Goal: Information Seeking & Learning: Learn about a topic

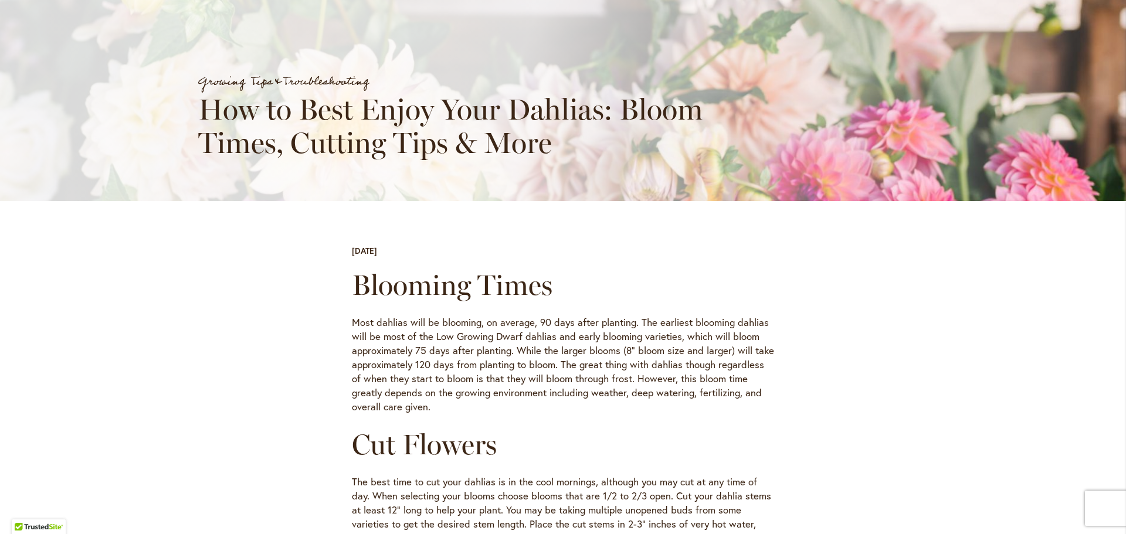
scroll to position [59, 0]
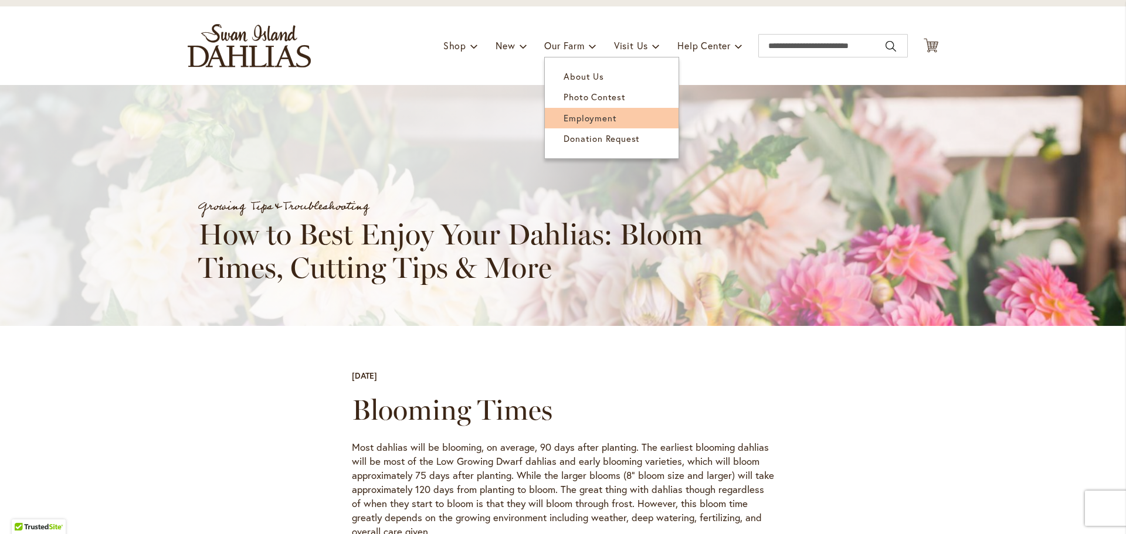
click at [572, 116] on span "Employment" at bounding box center [590, 118] width 53 height 12
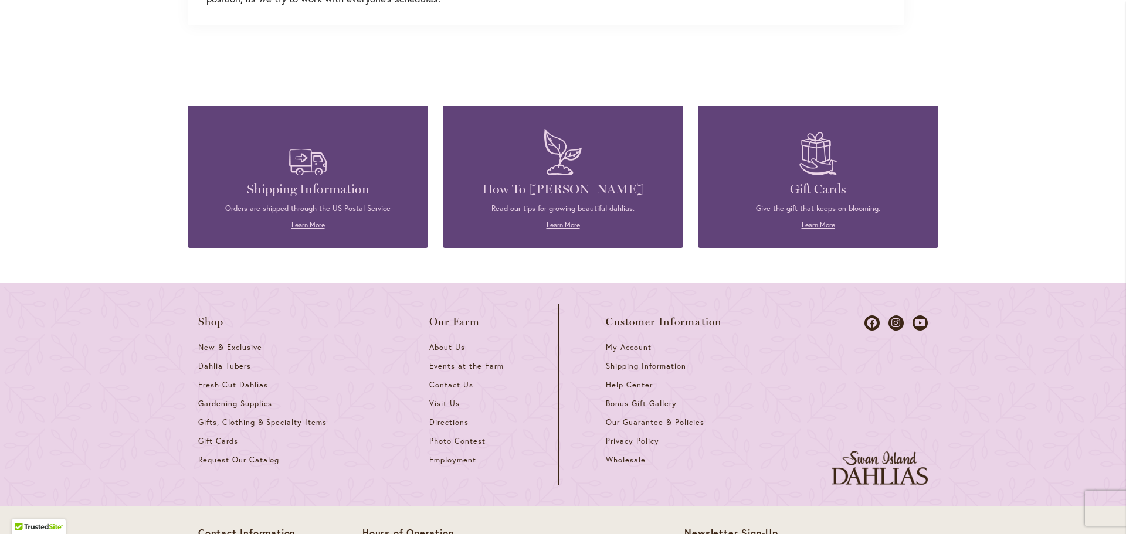
scroll to position [3050, 0]
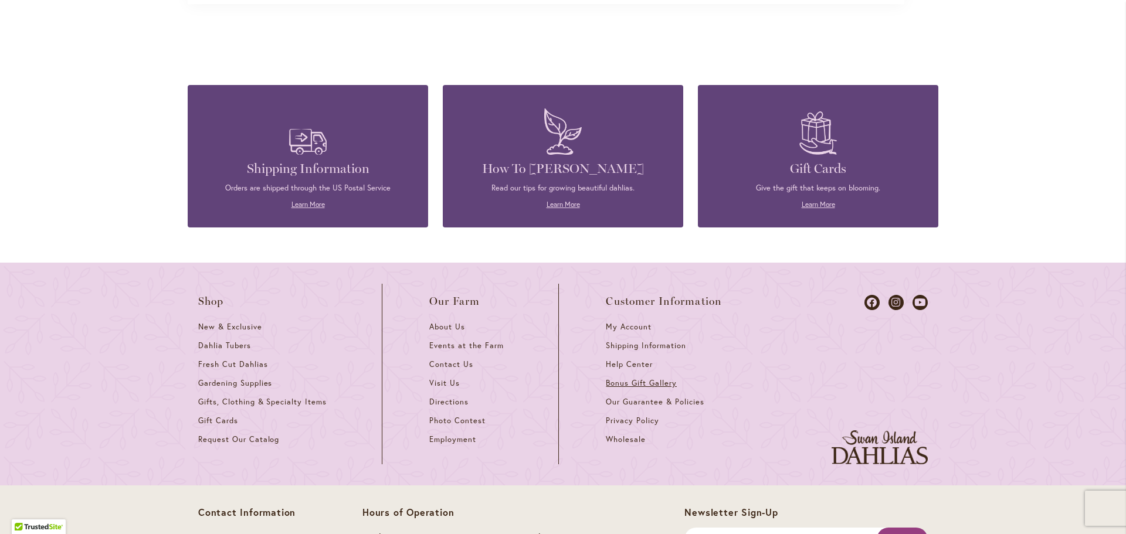
click at [622, 383] on span "Bonus Gift Gallery" at bounding box center [641, 383] width 70 height 10
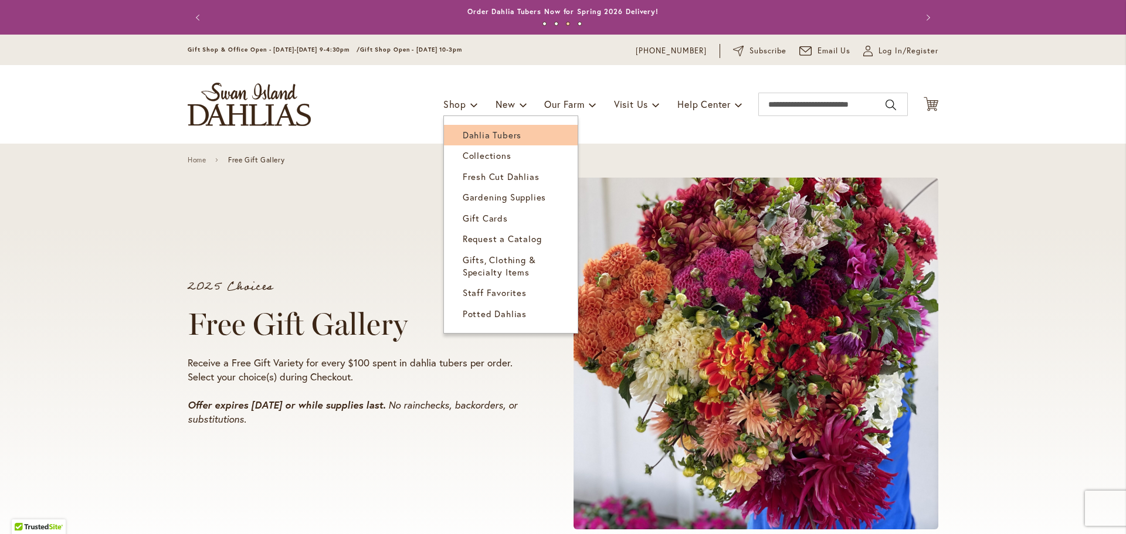
click at [463, 135] on span "Dahlia Tubers" at bounding box center [492, 135] width 59 height 12
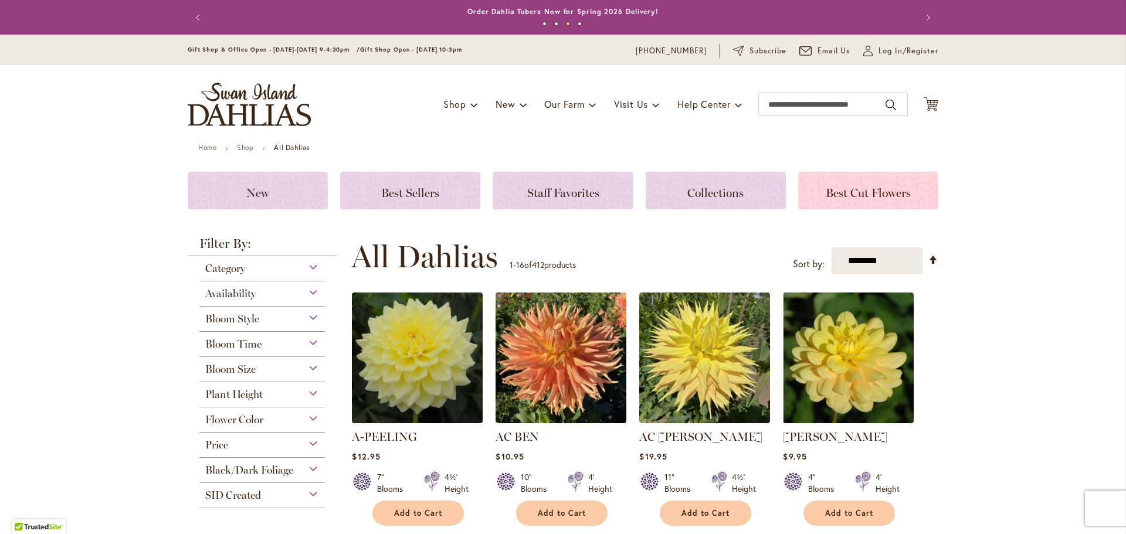
click at [866, 188] on span "Best Cut Flowers" at bounding box center [868, 193] width 85 height 14
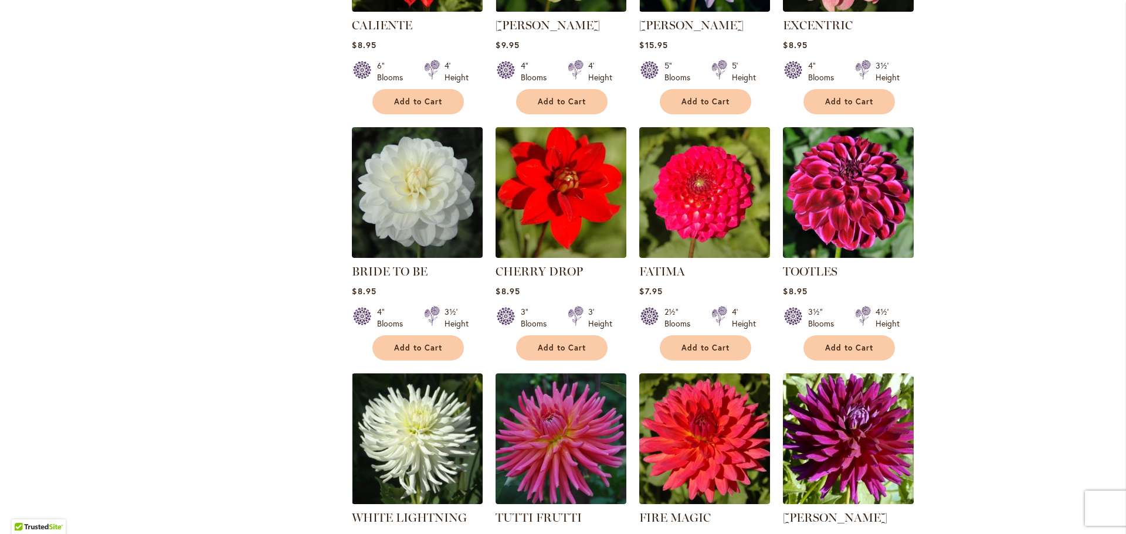
scroll to position [587, 0]
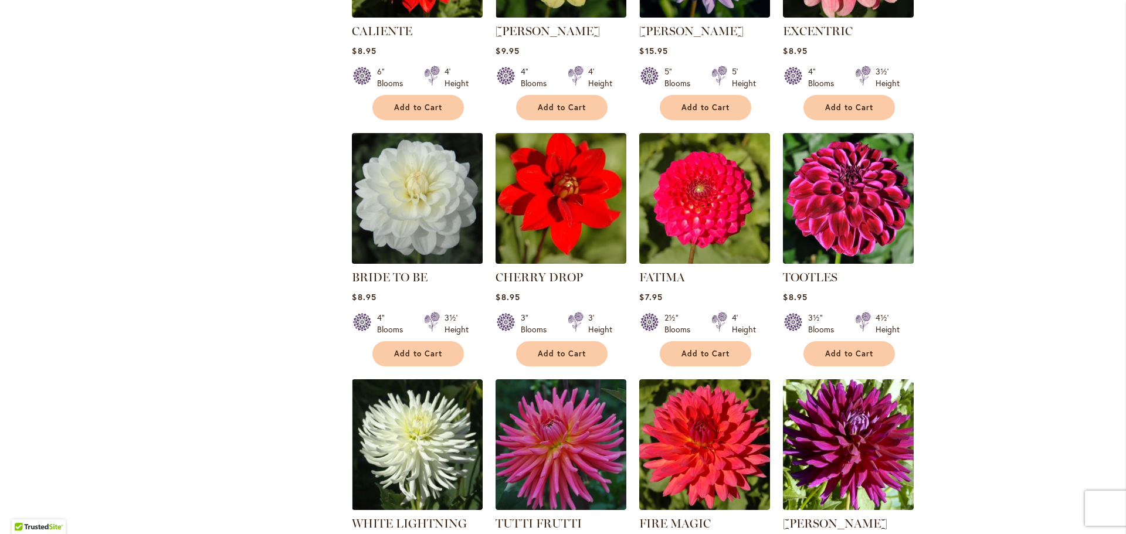
click at [405, 182] on img at bounding box center [417, 198] width 137 height 137
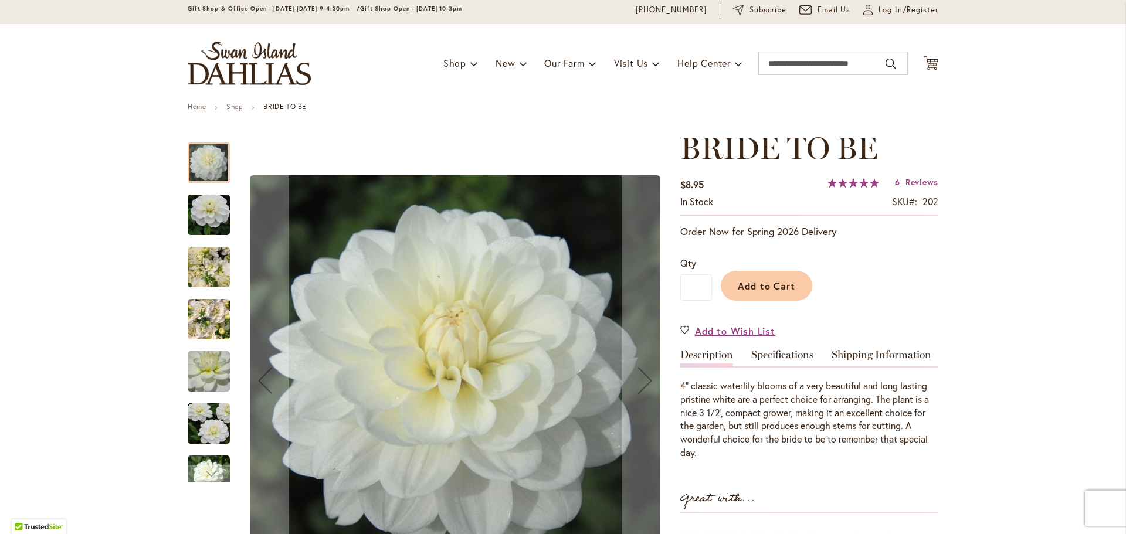
scroll to position [59, 0]
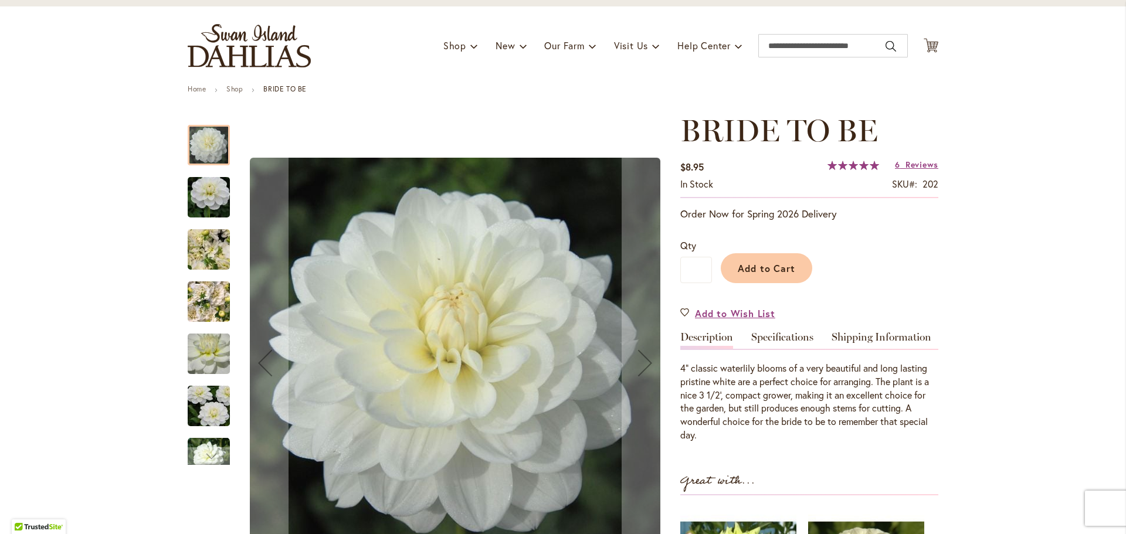
click at [206, 200] on img "BRIDE TO BE" at bounding box center [209, 198] width 84 height 56
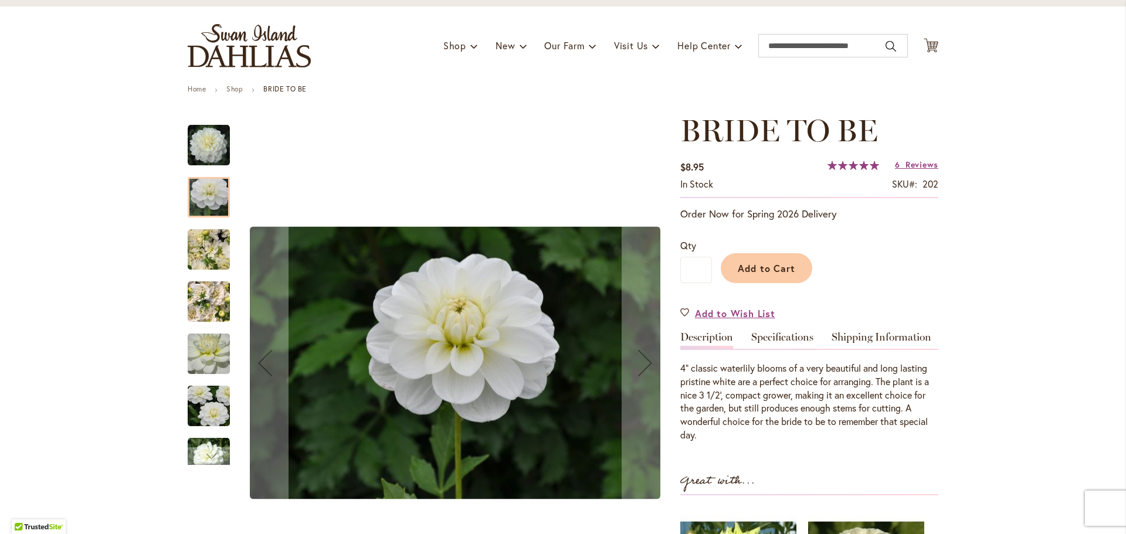
click at [199, 239] on img "BRIDE TO BE" at bounding box center [209, 249] width 84 height 63
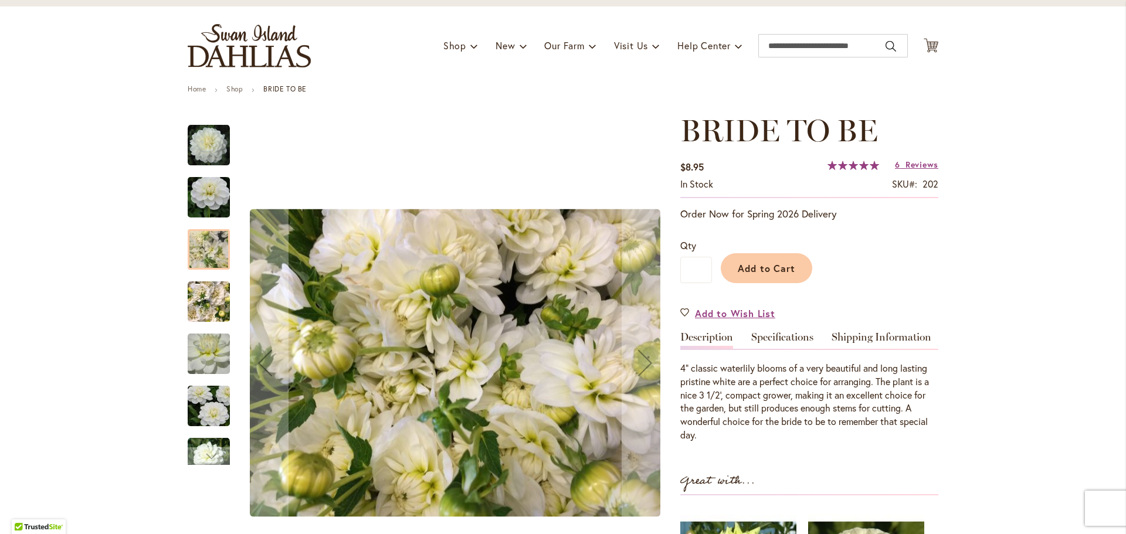
click at [203, 302] on img "BRIDE TO BE" at bounding box center [209, 302] width 42 height 56
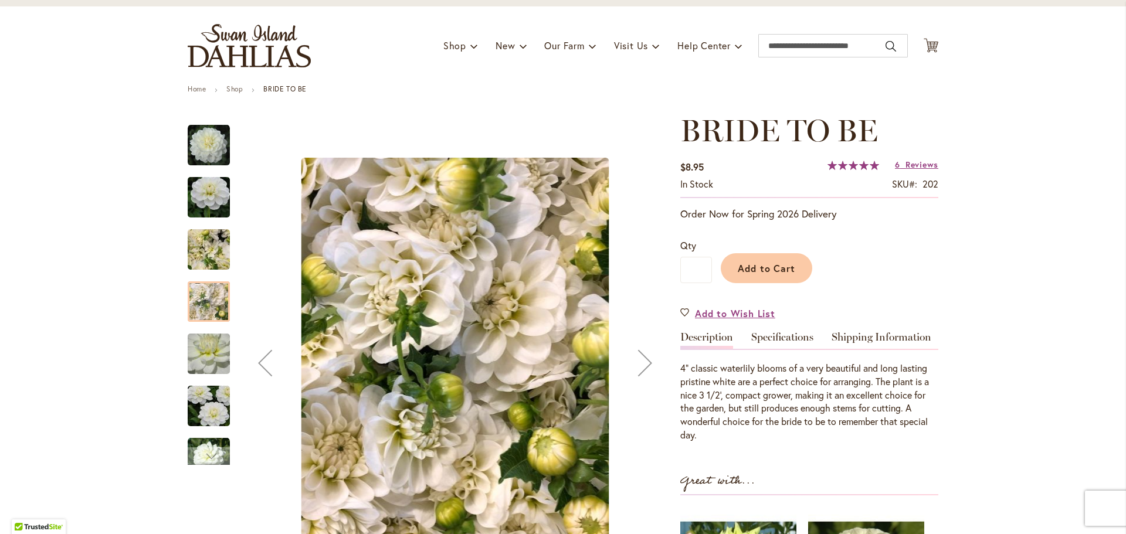
click at [204, 356] on img "BRIDE TO BE" at bounding box center [209, 354] width 84 height 80
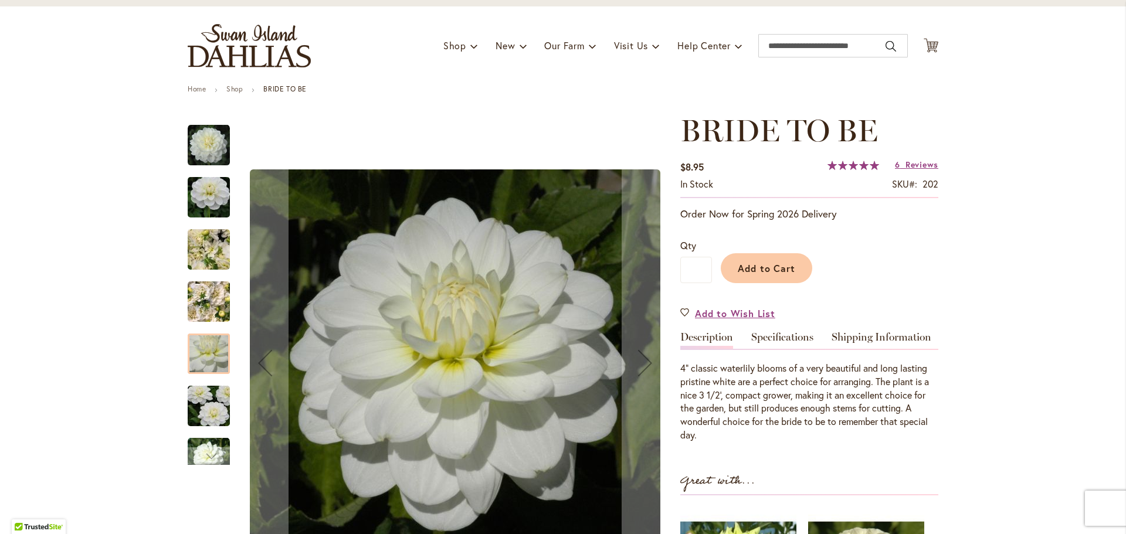
click at [203, 403] on img "BRIDE TO BE" at bounding box center [209, 406] width 84 height 56
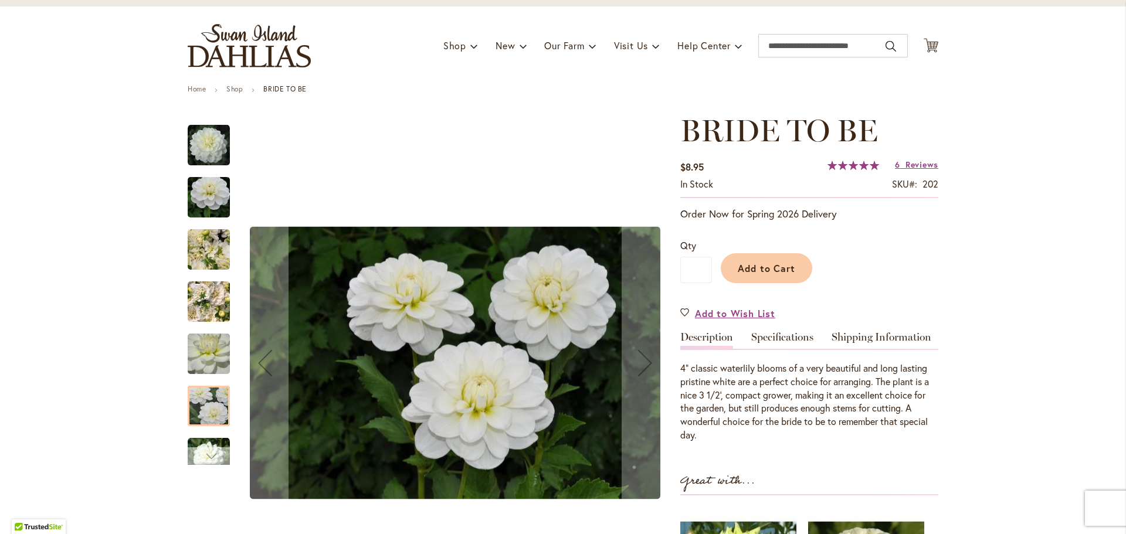
click at [204, 453] on div "Next" at bounding box center [209, 457] width 18 height 18
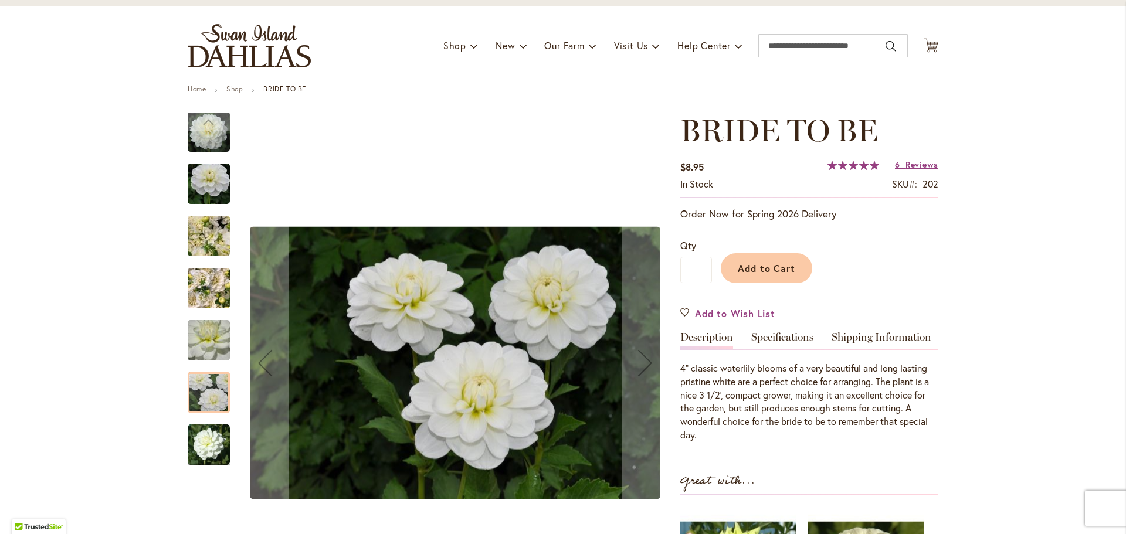
scroll to position [0, 0]
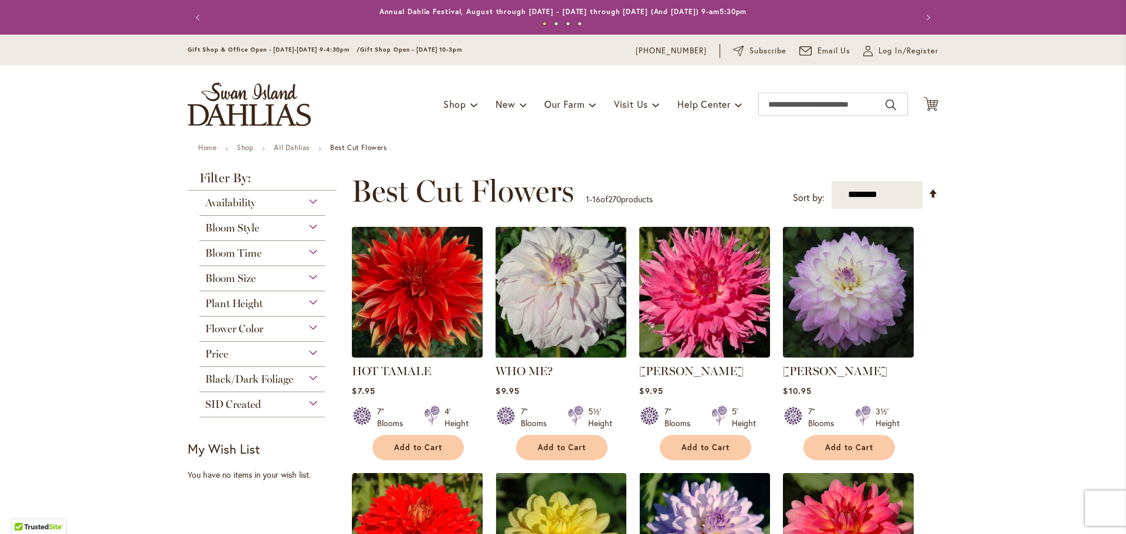
click at [558, 291] on img at bounding box center [561, 291] width 137 height 137
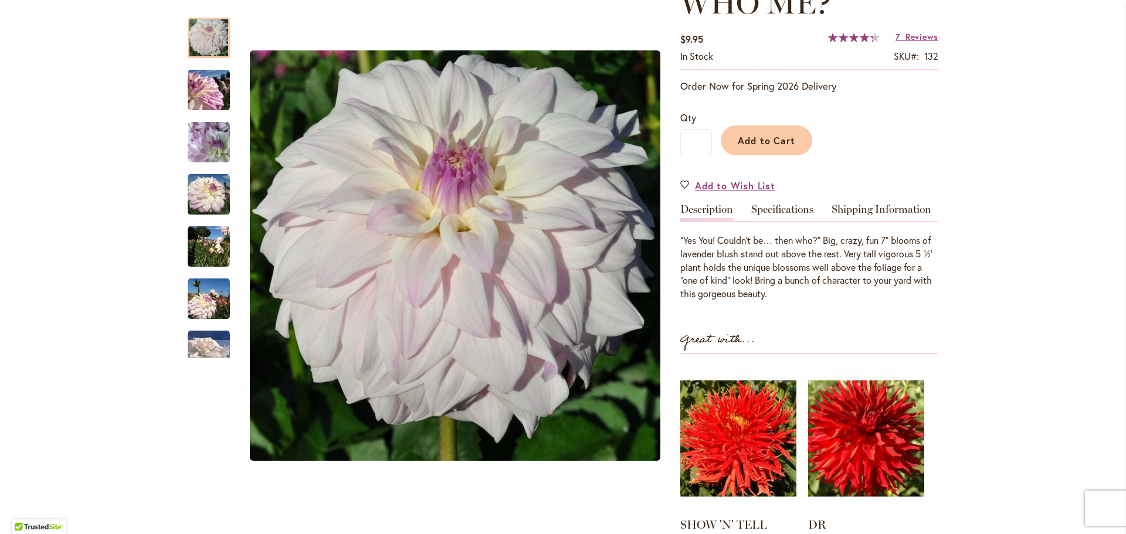
scroll to position [117, 0]
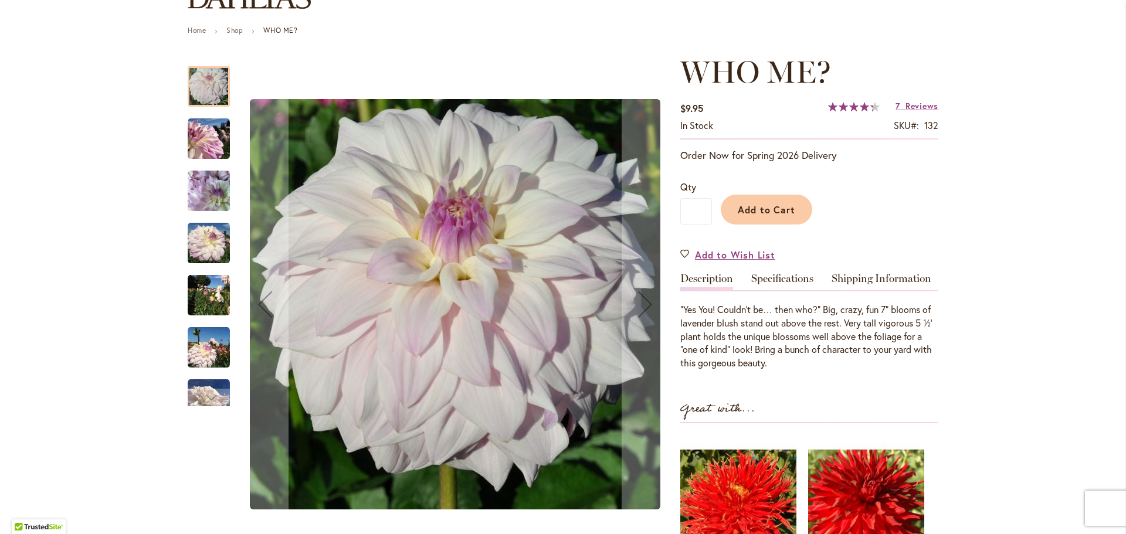
click at [201, 134] on img "Who Me?" at bounding box center [209, 139] width 42 height 42
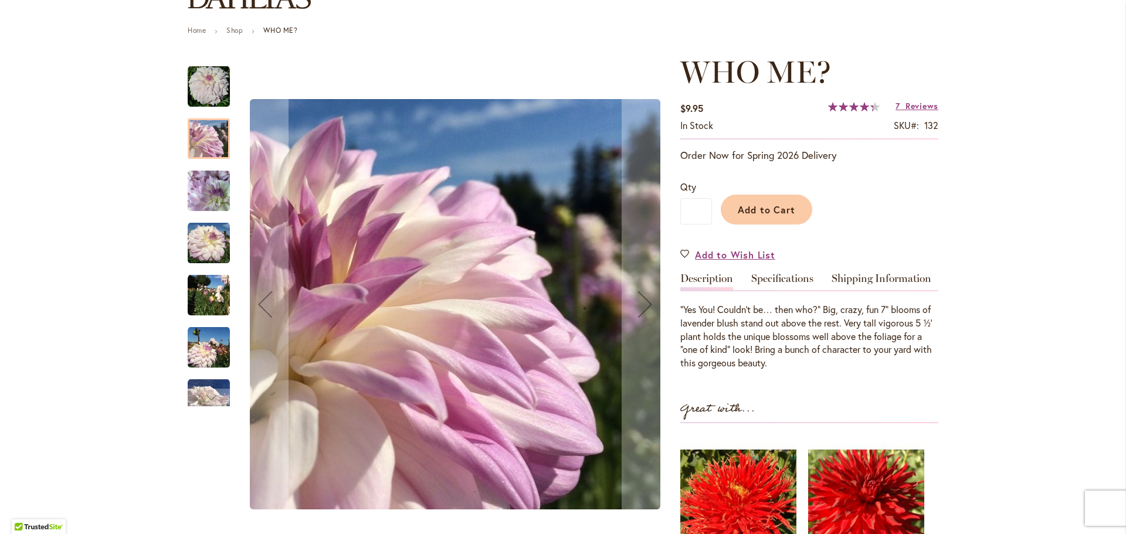
click at [204, 193] on img "Who Me?" at bounding box center [209, 191] width 42 height 56
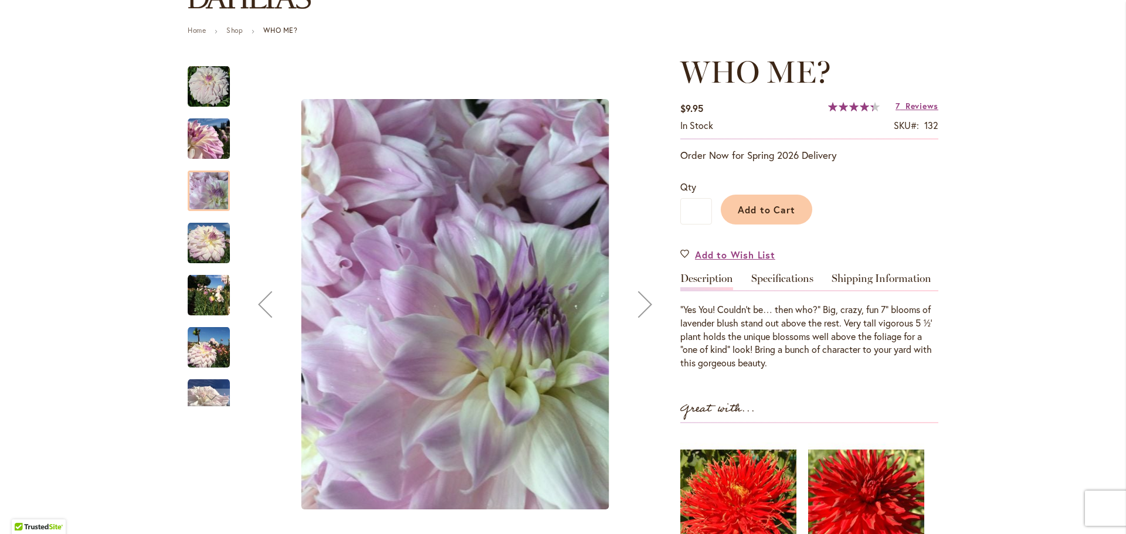
click at [201, 242] on img "Who Me?" at bounding box center [209, 243] width 42 height 42
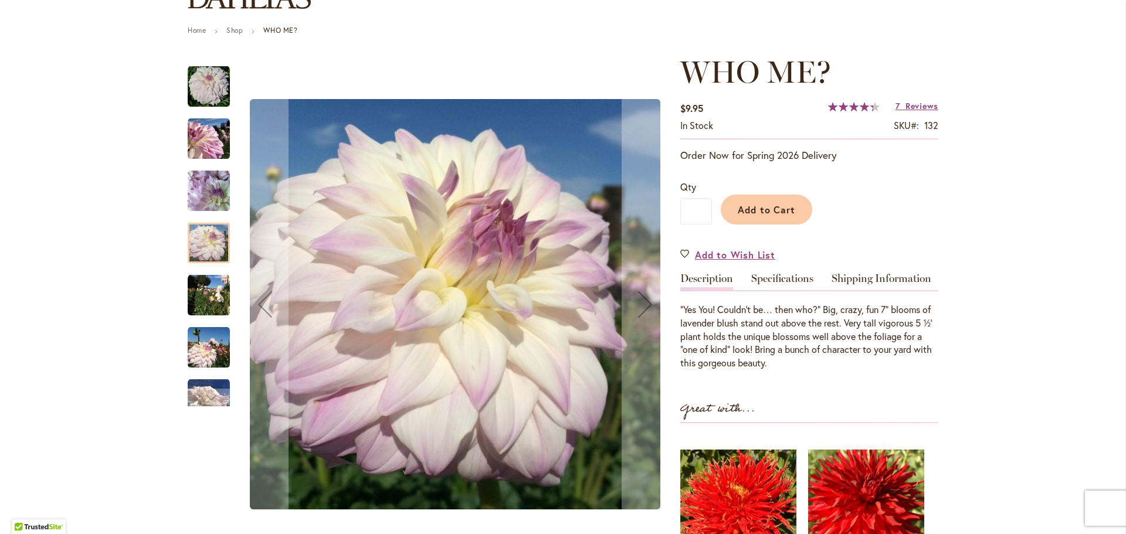
click at [202, 295] on img "Who Me?" at bounding box center [209, 296] width 42 height 42
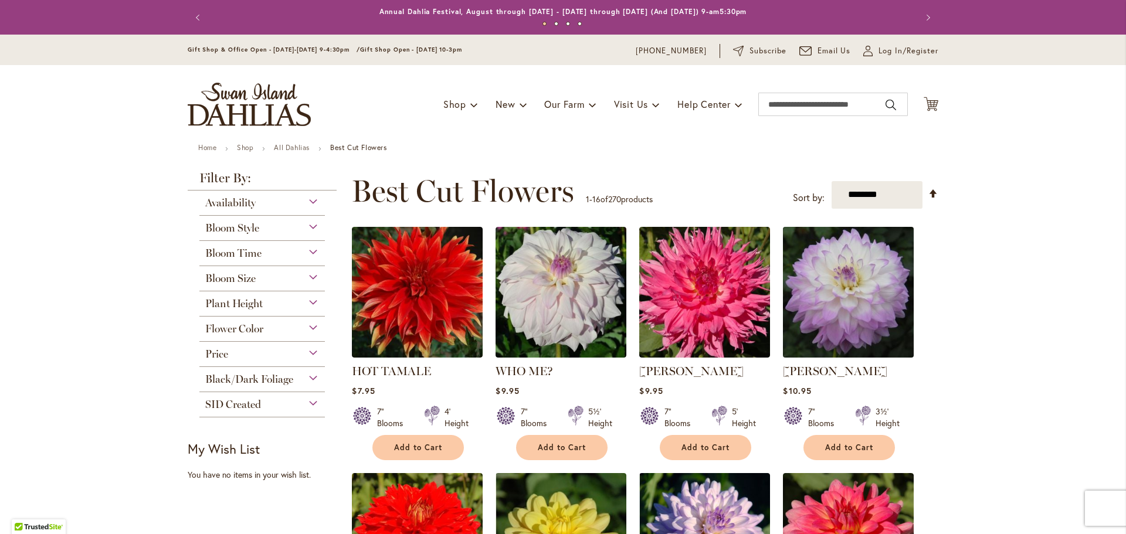
click at [823, 286] on img at bounding box center [848, 291] width 137 height 137
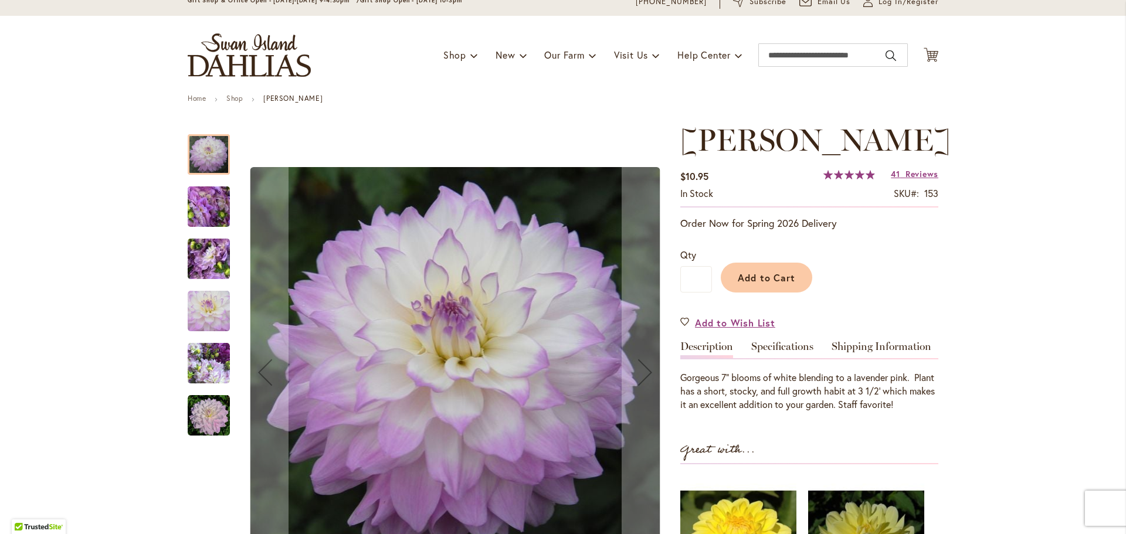
scroll to position [117, 0]
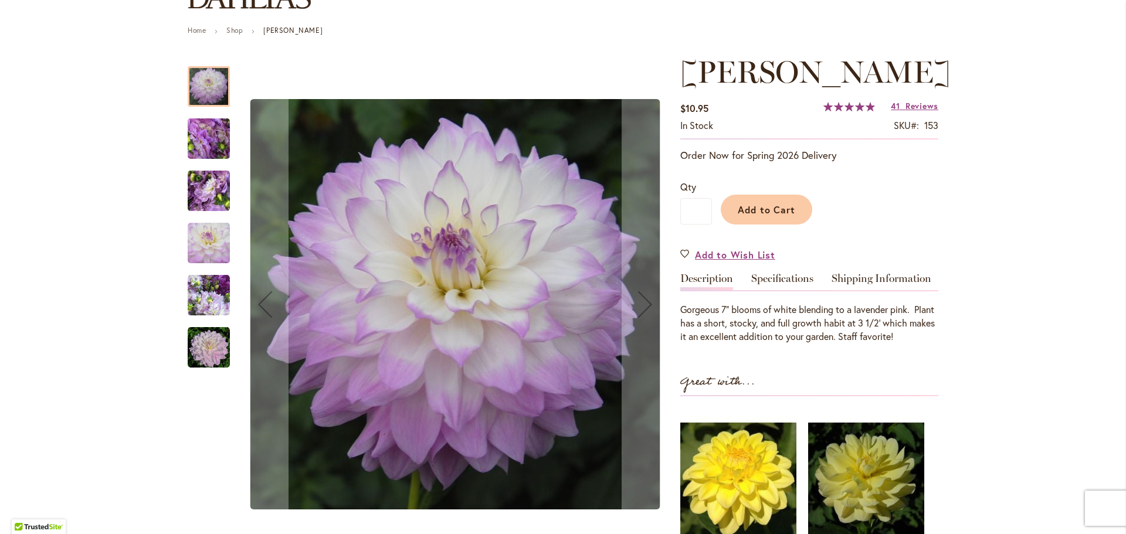
click at [199, 133] on img "MIKAYLA MIRANDA" at bounding box center [209, 138] width 84 height 63
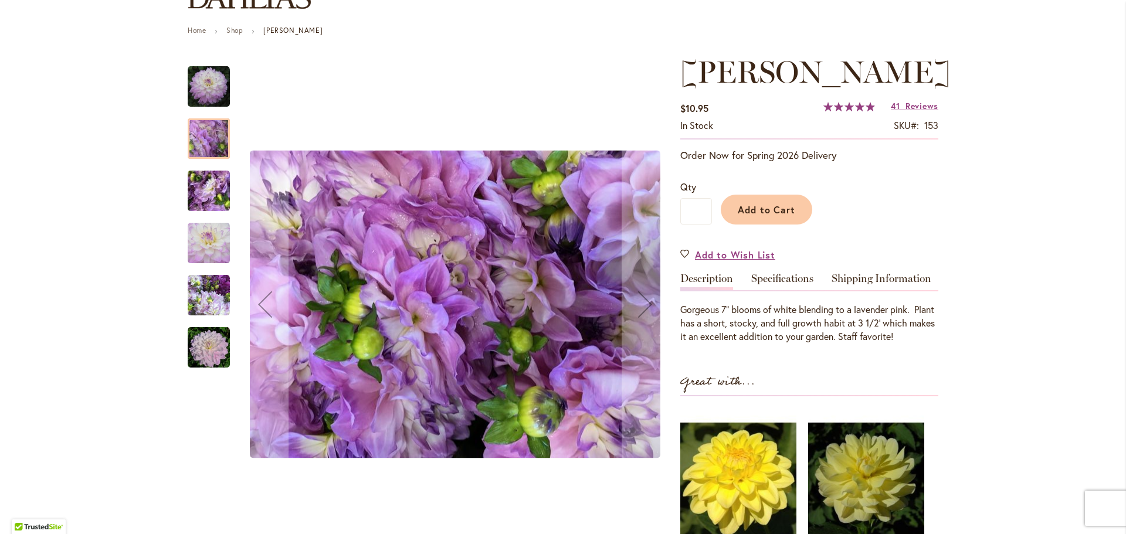
click at [200, 189] on img "MIKAYLA MIRANDA" at bounding box center [209, 191] width 84 height 63
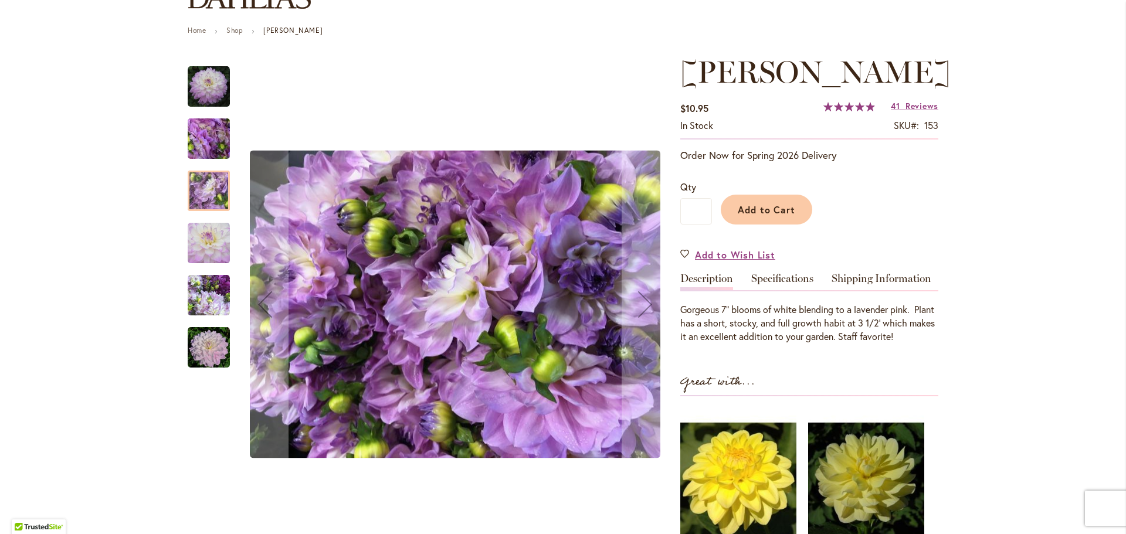
click at [201, 232] on img "MIKAYLA MIRANDA" at bounding box center [209, 243] width 42 height 42
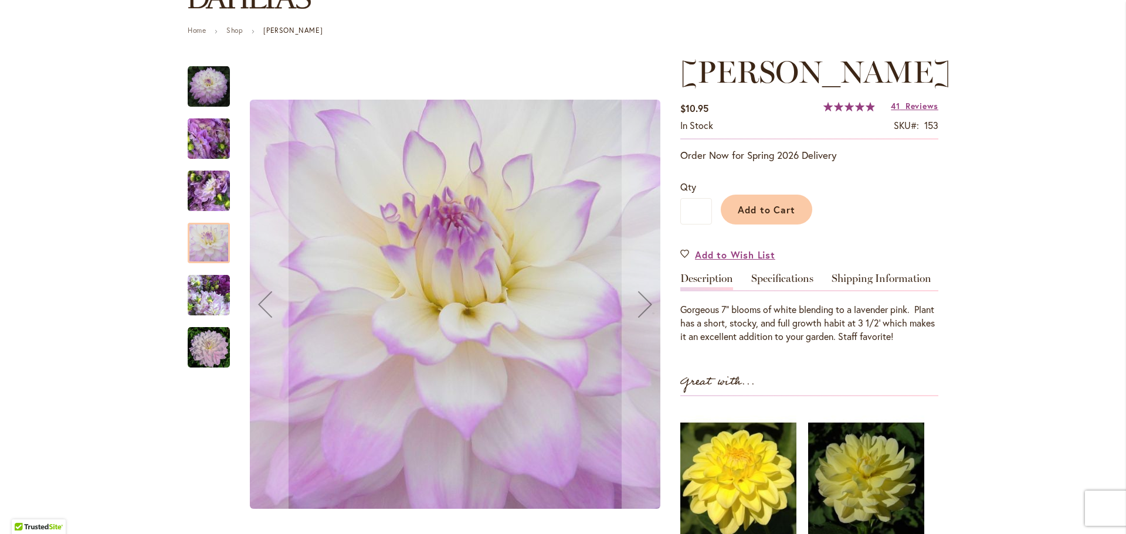
click at [201, 293] on img "MIKAYLA MIRANDA" at bounding box center [209, 296] width 42 height 42
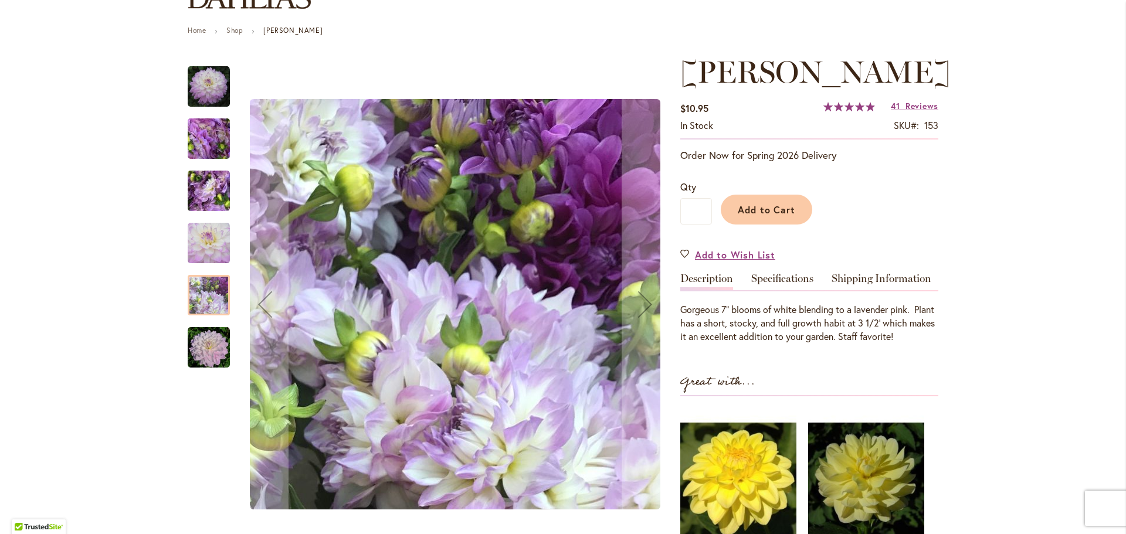
click at [208, 338] on img "MIKAYLA MIRANDA" at bounding box center [209, 348] width 42 height 42
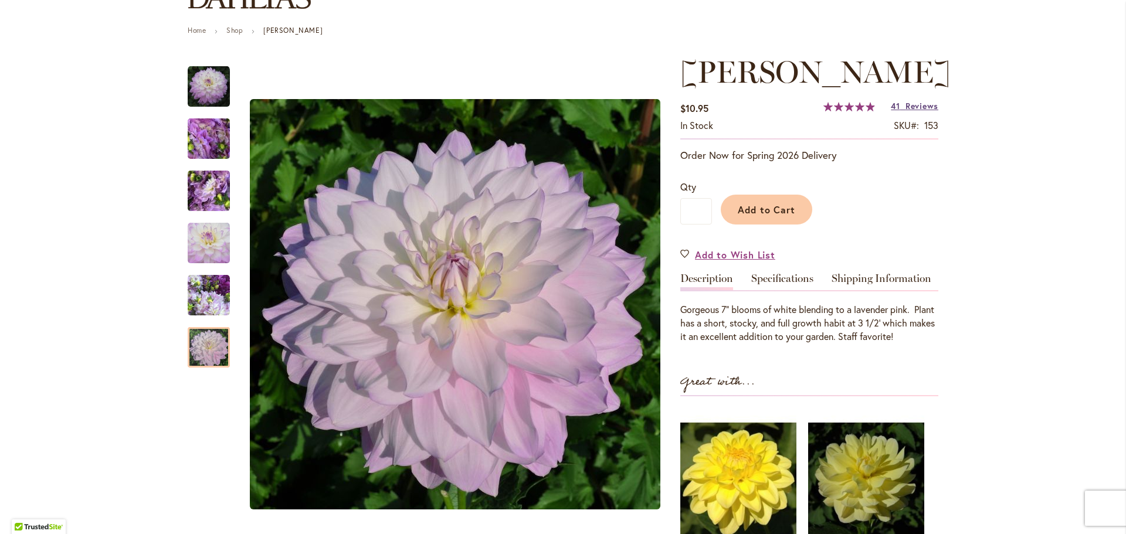
click at [906, 111] on span "Reviews" at bounding box center [922, 105] width 33 height 11
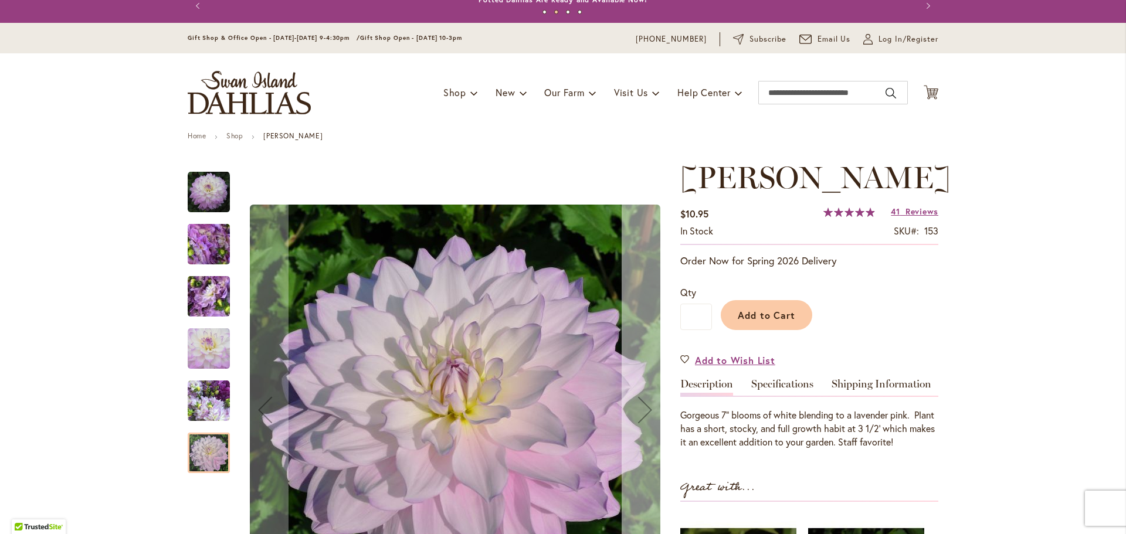
scroll to position [0, 0]
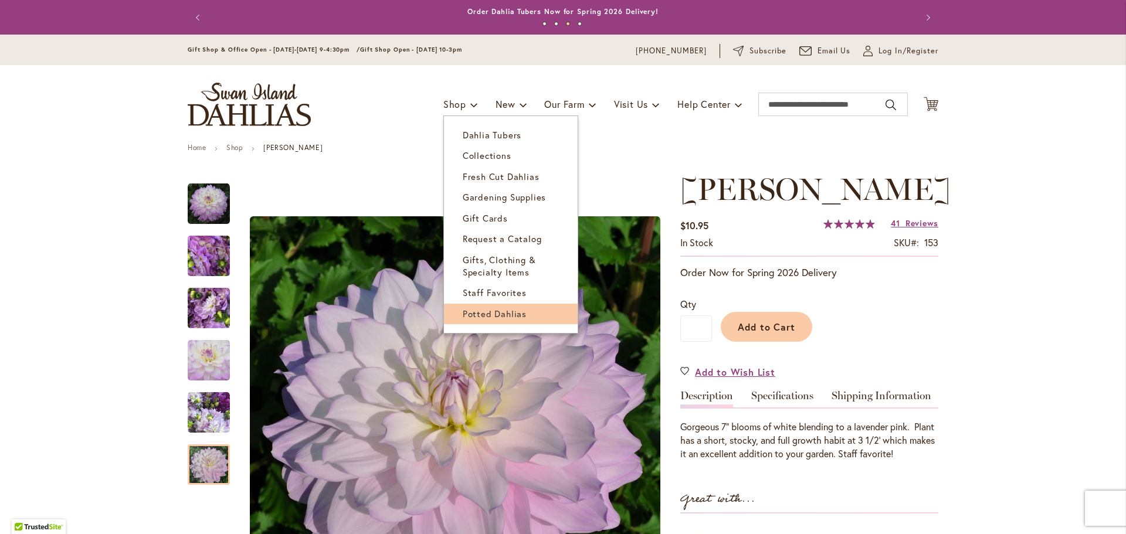
click at [467, 314] on span "Potted Dahlias" at bounding box center [495, 314] width 64 height 12
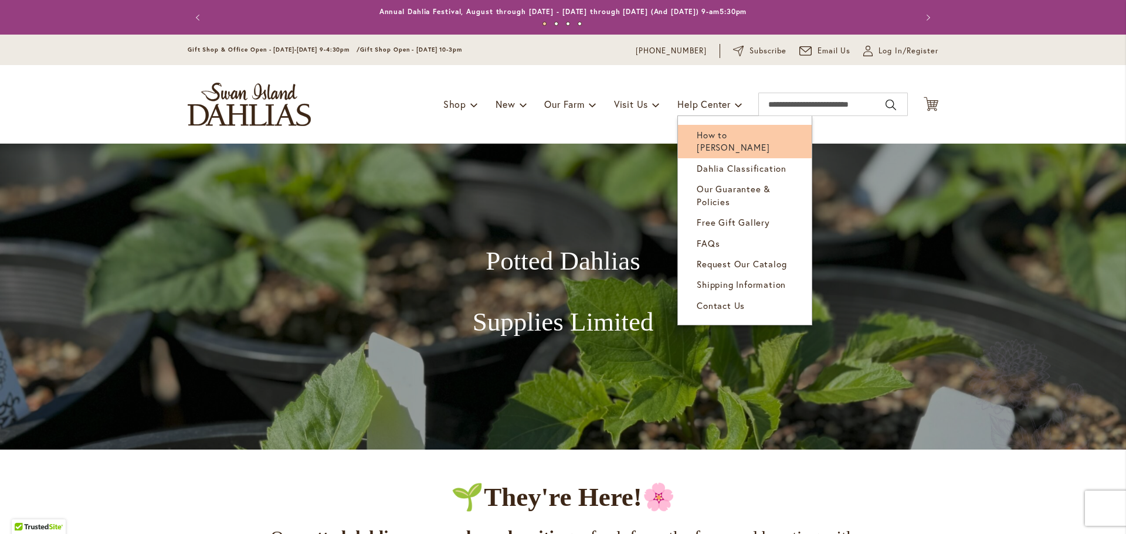
click at [703, 131] on span "How to [PERSON_NAME]" at bounding box center [733, 141] width 73 height 24
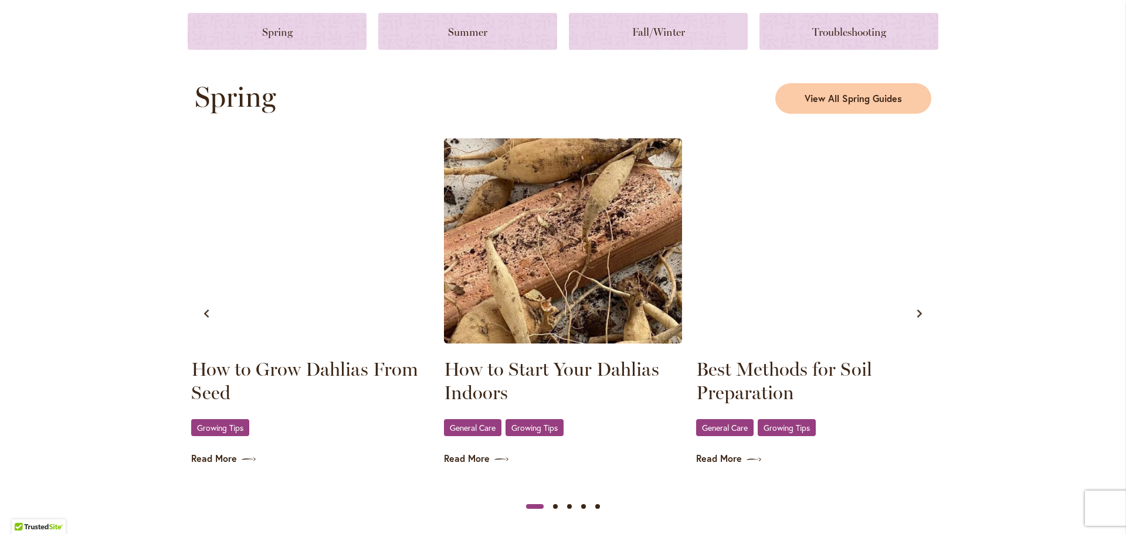
scroll to position [587, 0]
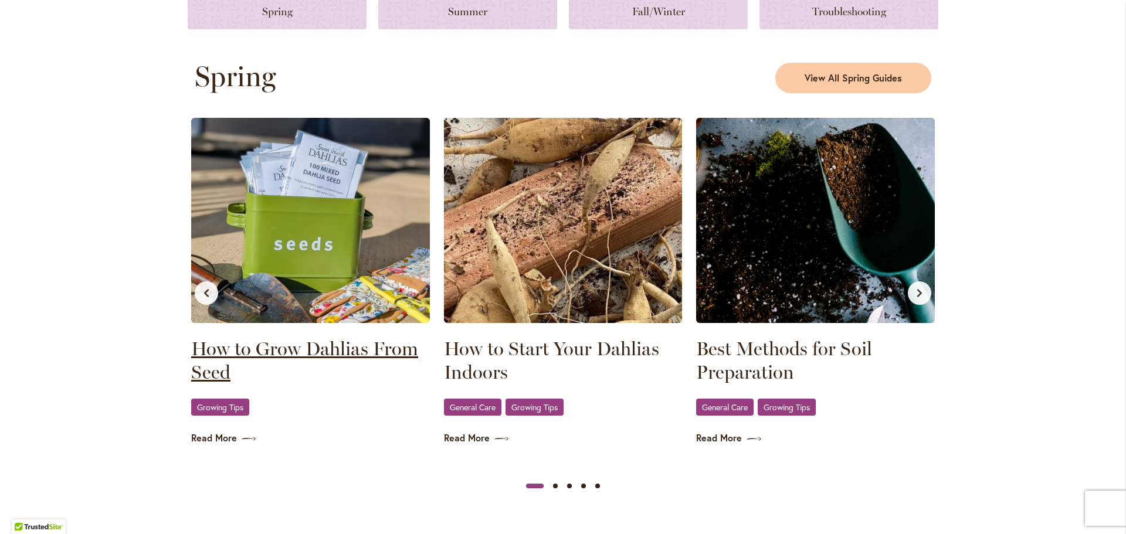
click at [326, 350] on link "How to Grow Dahlias From Seed" at bounding box center [310, 360] width 239 height 47
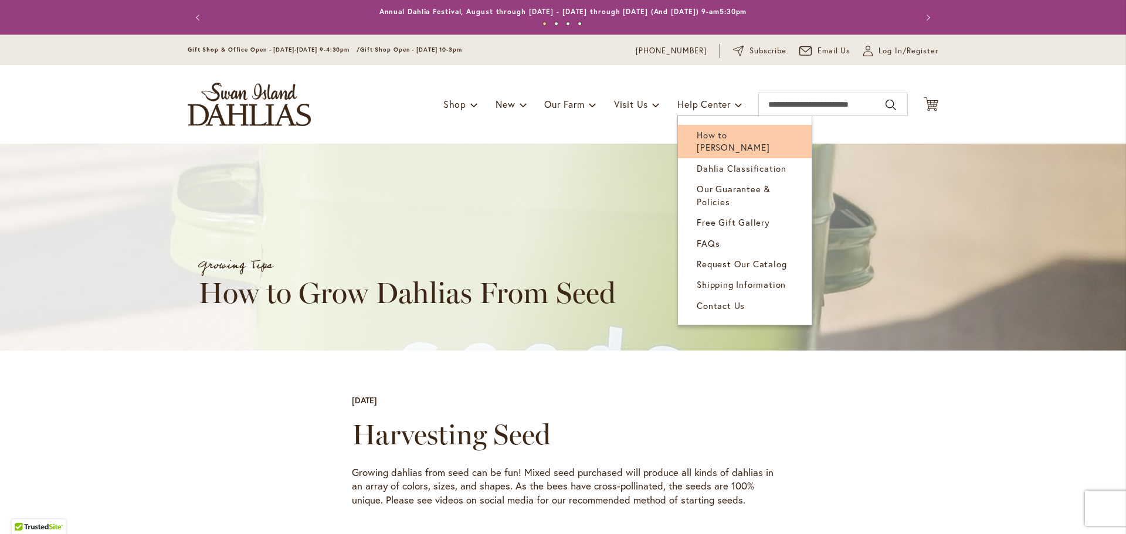
click at [701, 133] on span "How to [PERSON_NAME]" at bounding box center [733, 141] width 73 height 24
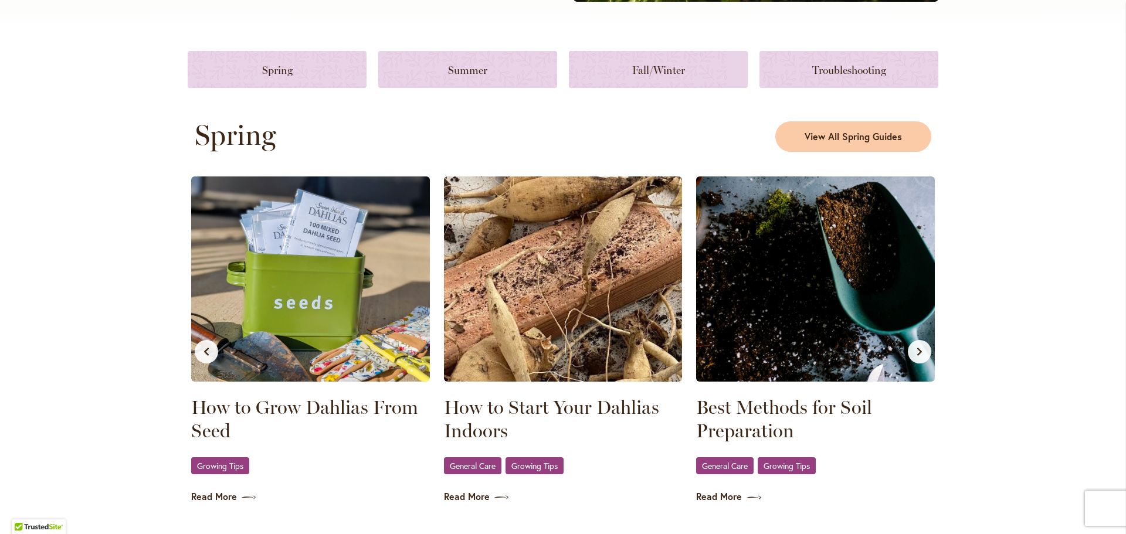
scroll to position [587, 0]
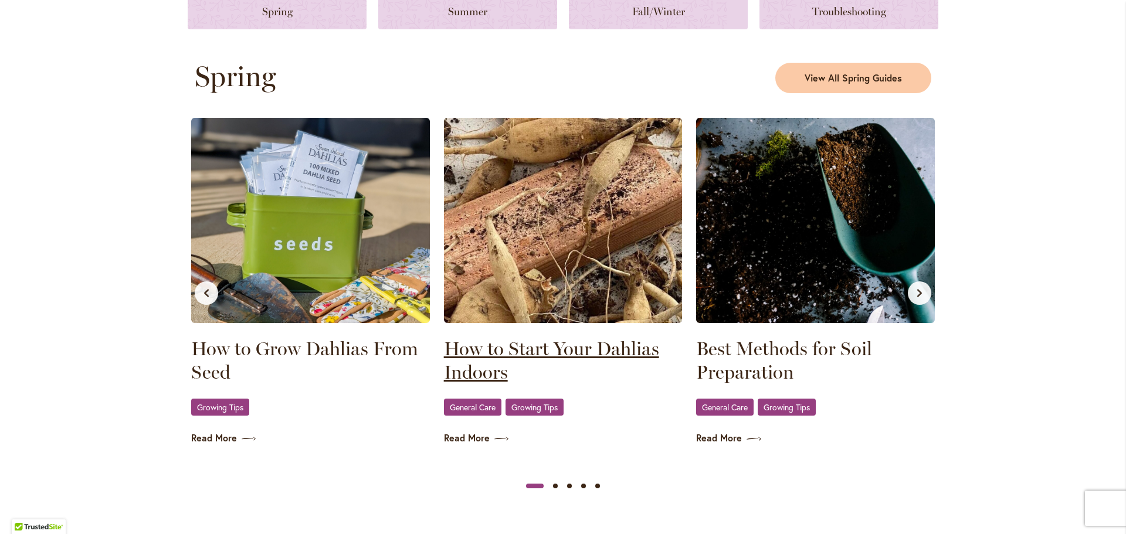
click at [525, 349] on link "How to Start Your Dahlias Indoors" at bounding box center [563, 360] width 239 height 47
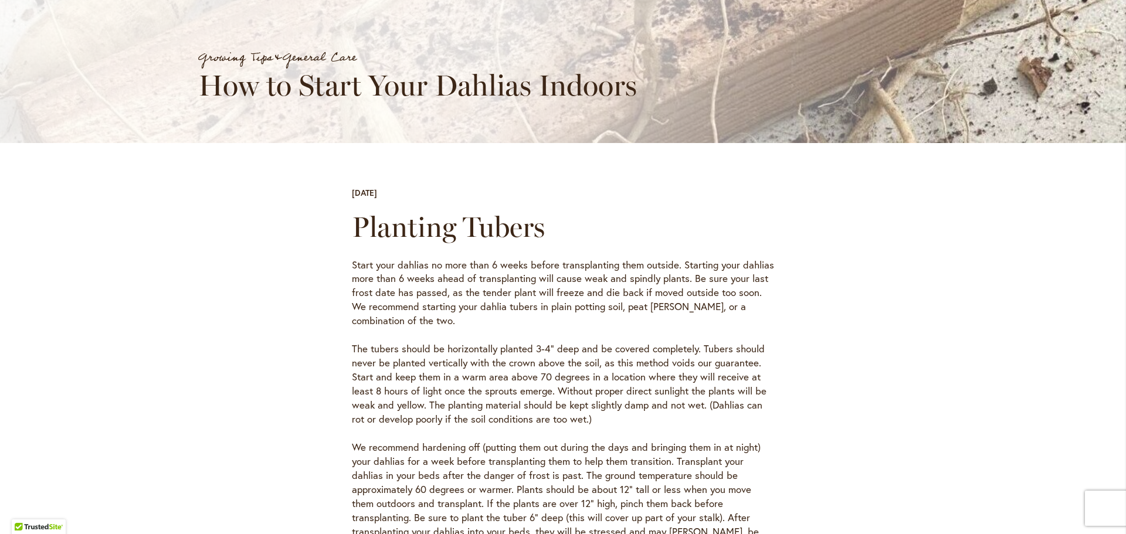
scroll to position [59, 0]
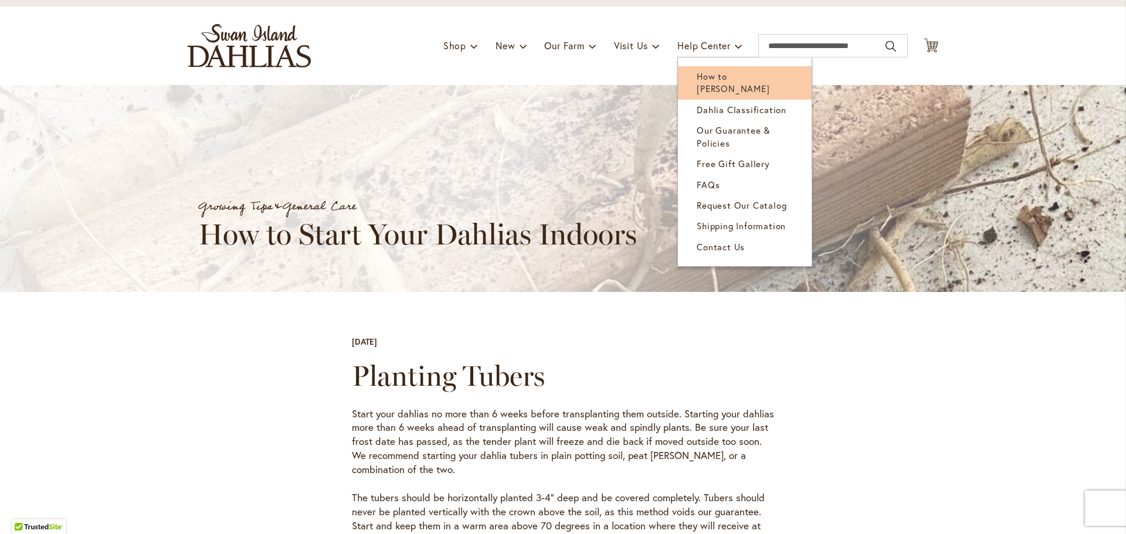
click at [714, 76] on span "How to [PERSON_NAME]" at bounding box center [733, 82] width 73 height 24
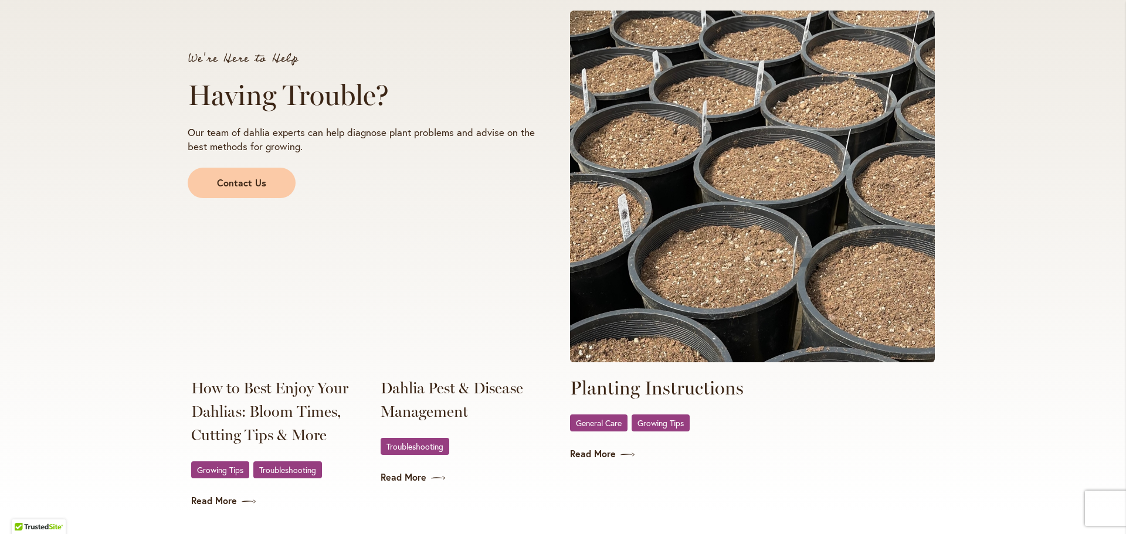
scroll to position [2112, 0]
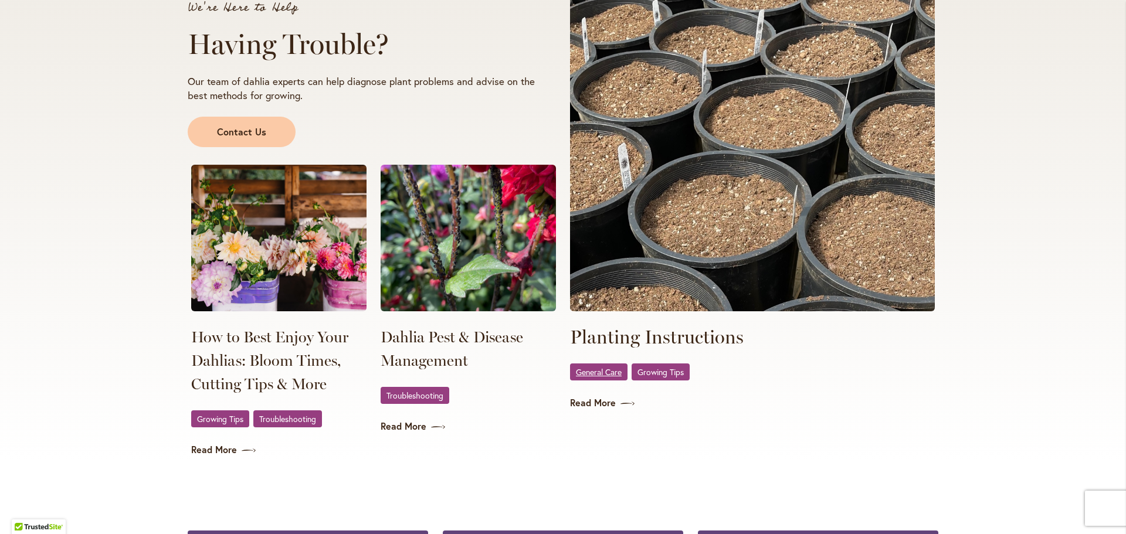
click at [594, 369] on span "General Care" at bounding box center [599, 372] width 46 height 8
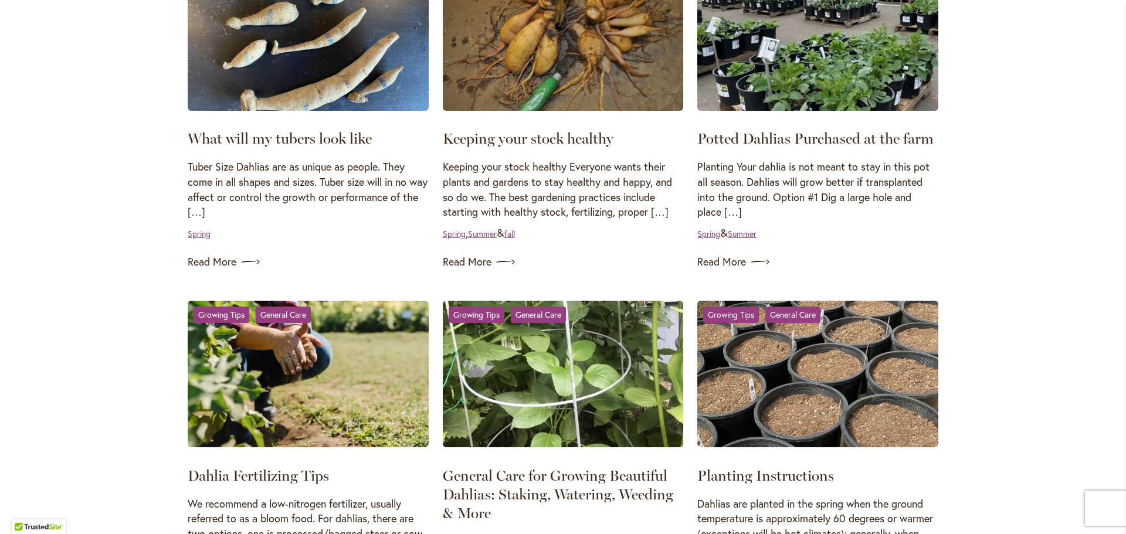
scroll to position [411, 0]
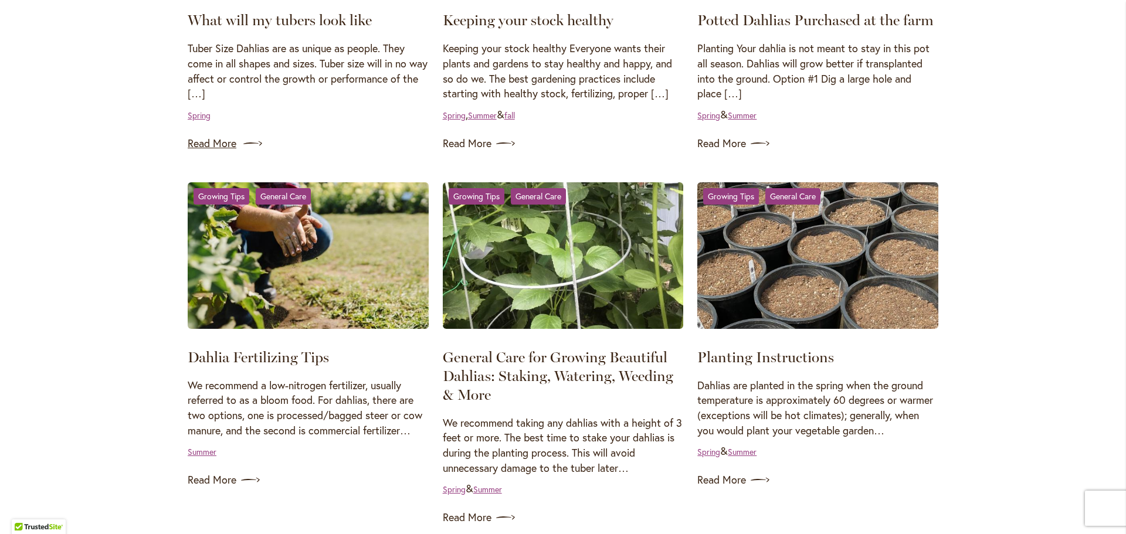
click at [222, 142] on link "Read More" at bounding box center [308, 143] width 241 height 19
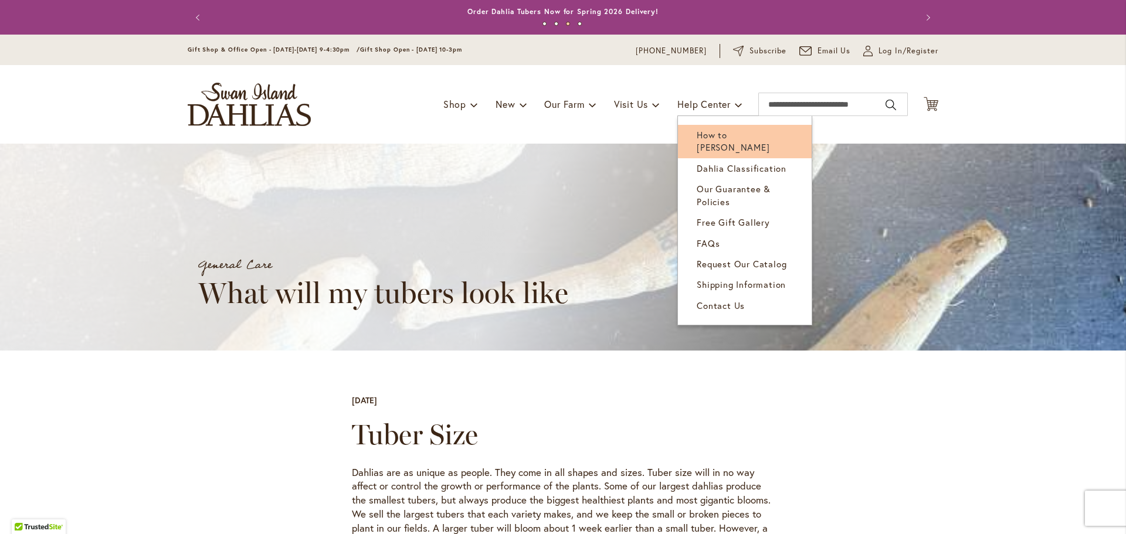
click at [711, 137] on span "How to [PERSON_NAME]" at bounding box center [733, 141] width 73 height 24
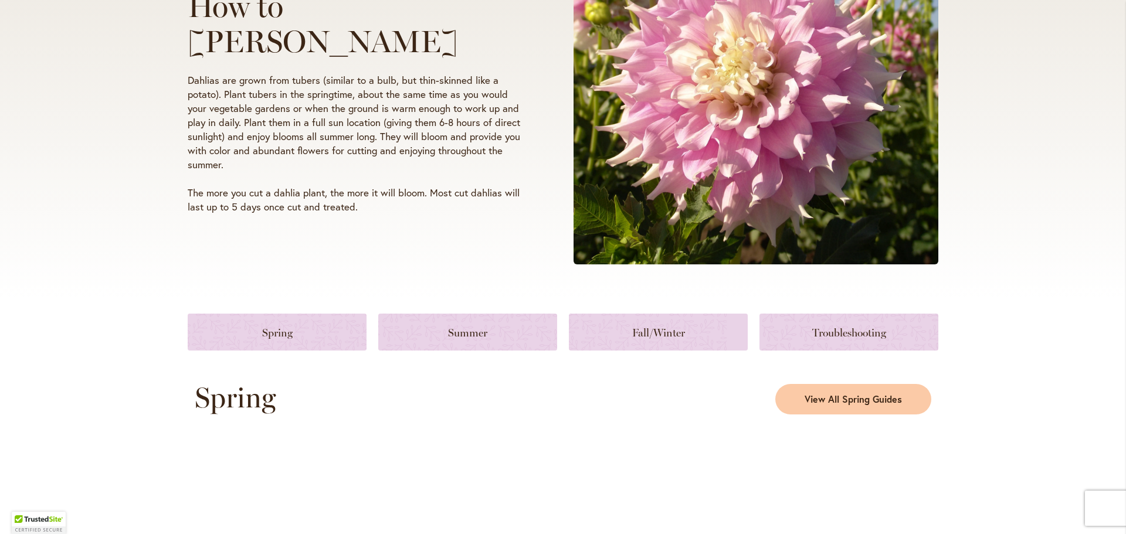
scroll to position [293, 0]
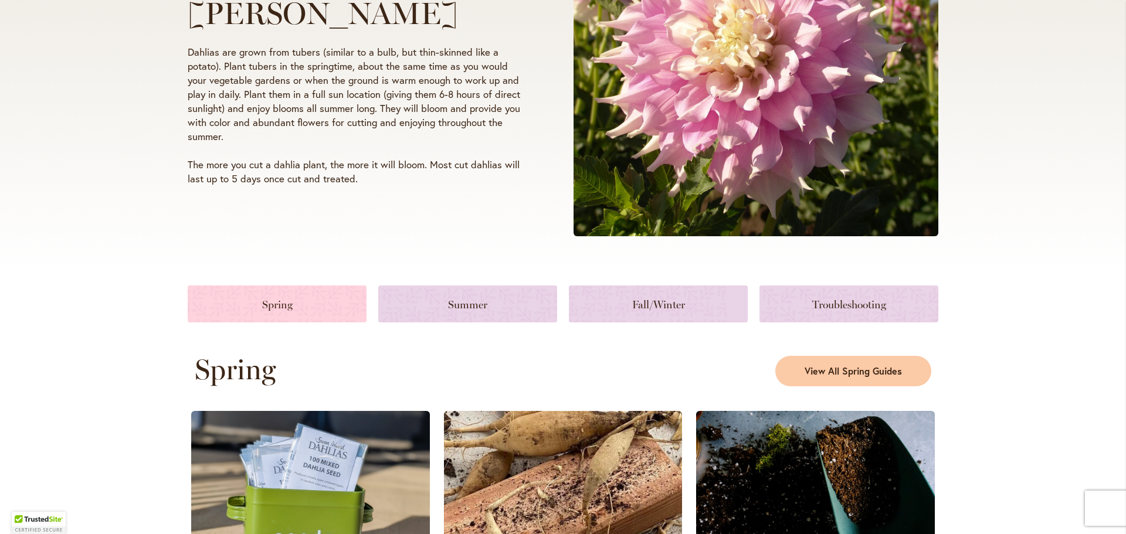
click at [298, 307] on link at bounding box center [277, 304] width 179 height 37
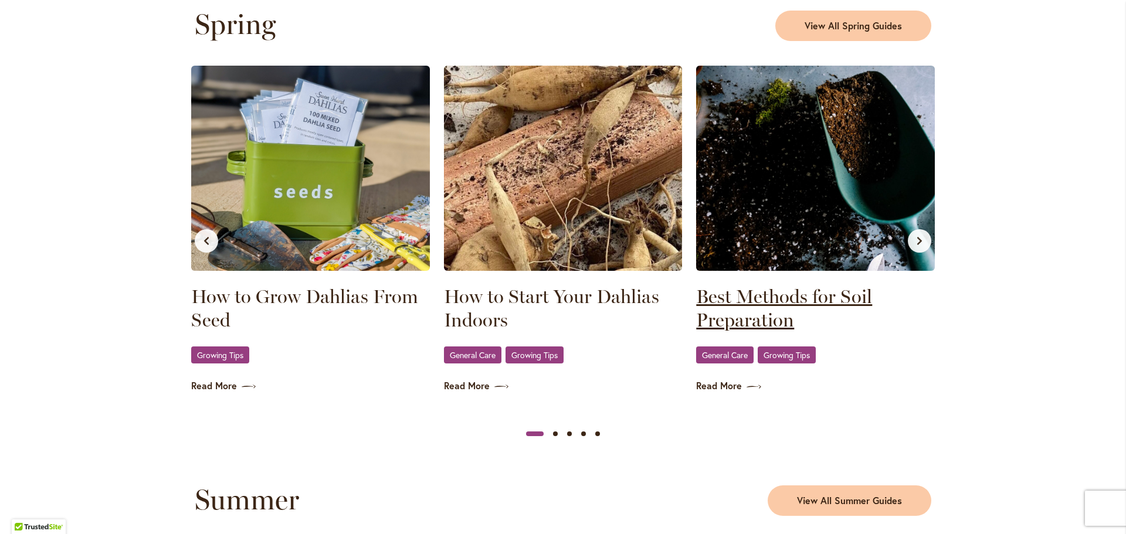
click at [754, 301] on link "Best Methods for Soil Preparation" at bounding box center [815, 308] width 239 height 47
